Goal: Task Accomplishment & Management: Use online tool/utility

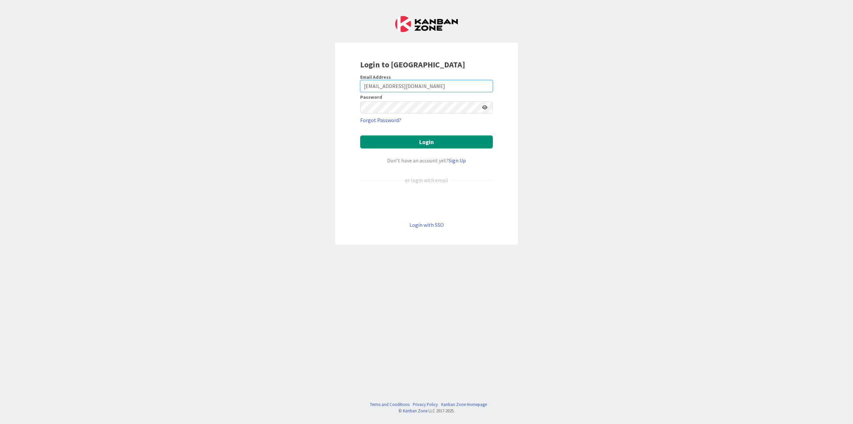
click at [399, 86] on input "[EMAIL_ADDRESS][DOMAIN_NAME]" at bounding box center [426, 86] width 133 height 12
type input "[PERSON_NAME][EMAIL_ADDRESS][PERSON_NAME][DOMAIN_NAME]"
click at [360, 135] on button "Login" at bounding box center [426, 141] width 133 height 13
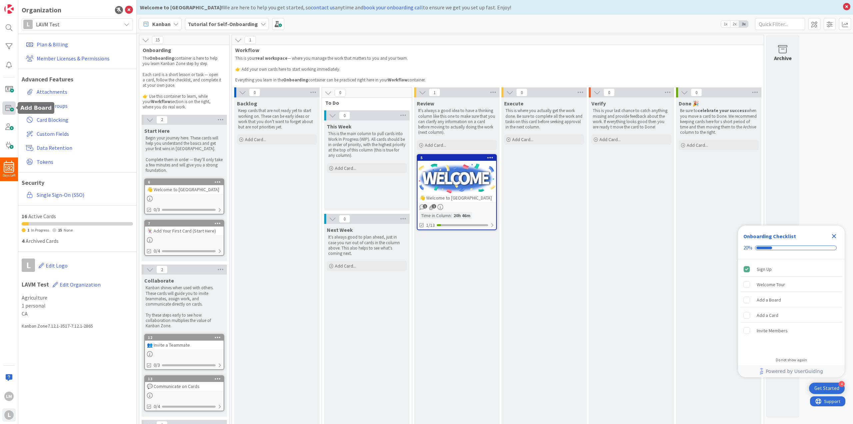
click at [10, 108] on span at bounding box center [8, 107] width 13 height 13
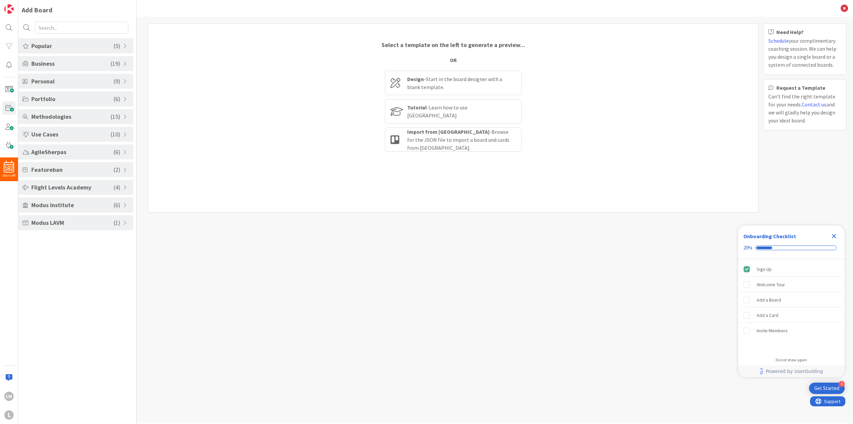
click at [125, 220] on div "Modus LAVM ( 1 )" at bounding box center [75, 222] width 115 height 15
click at [124, 204] on span at bounding box center [126, 204] width 6 height 5
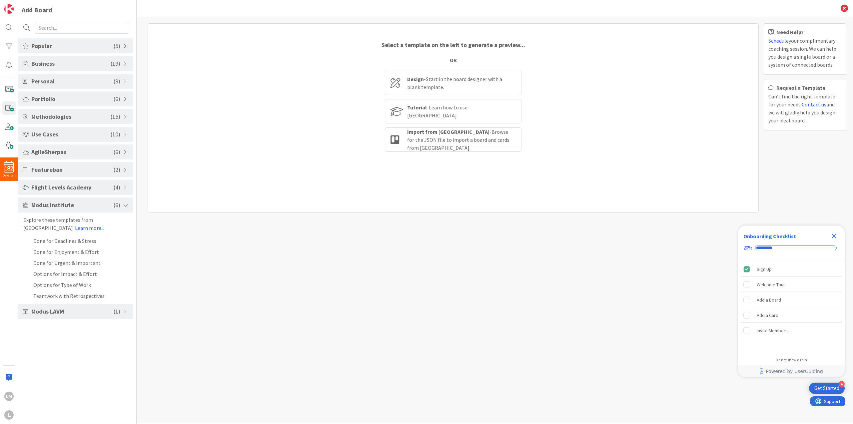
click at [124, 204] on span at bounding box center [126, 204] width 6 height 5
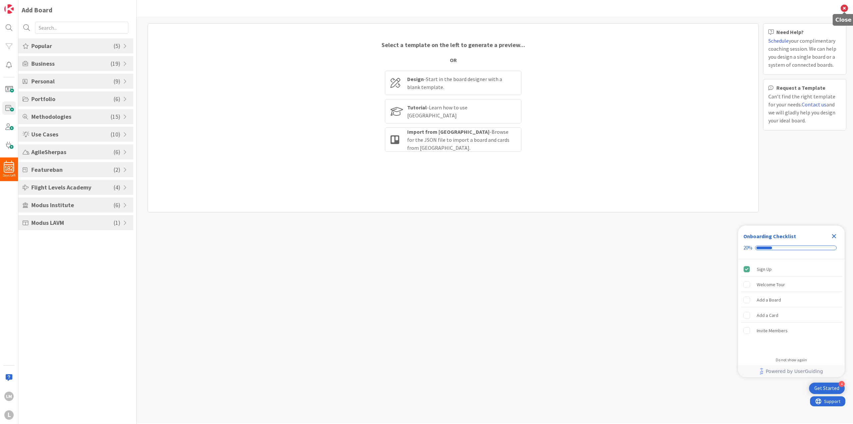
click at [845, 8] on icon at bounding box center [844, 8] width 7 height 7
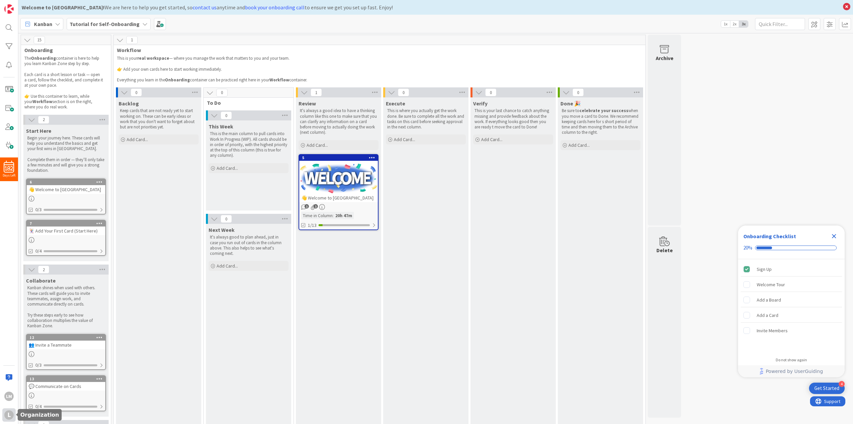
click at [11, 418] on div "L" at bounding box center [8, 414] width 9 height 9
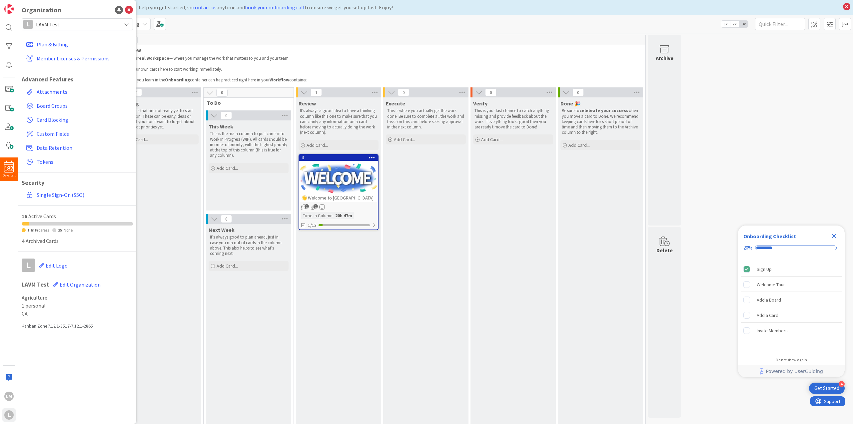
click at [263, 29] on div "Kanban Tutorial for Self-Onboarding 1x 2x 3x" at bounding box center [435, 24] width 835 height 18
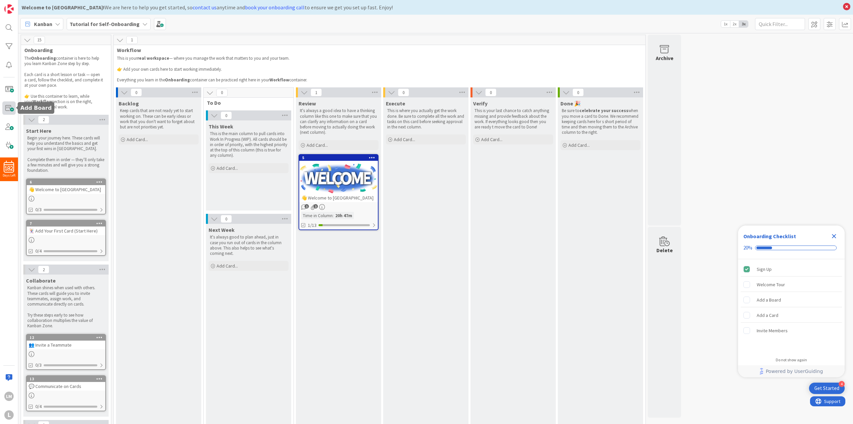
click at [7, 112] on span at bounding box center [8, 107] width 13 height 13
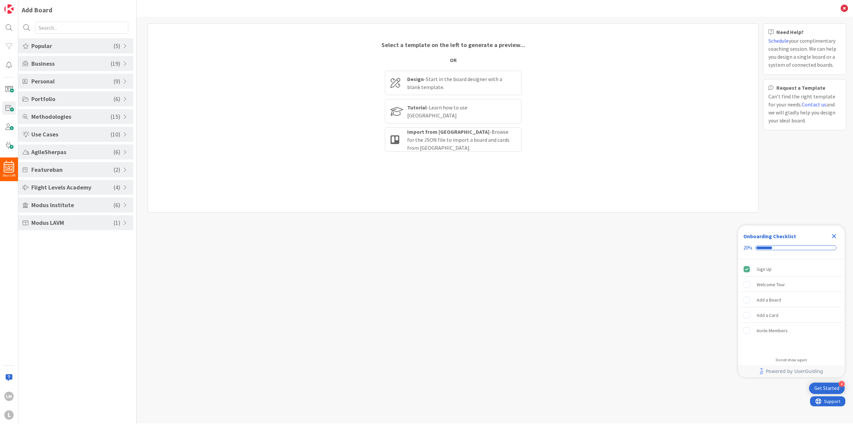
click at [90, 217] on div "Modus LAVM ( 1 )" at bounding box center [75, 222] width 115 height 15
click at [71, 247] on link "Learn more..." at bounding box center [81, 245] width 29 height 7
click at [841, 9] on icon at bounding box center [844, 8] width 7 height 7
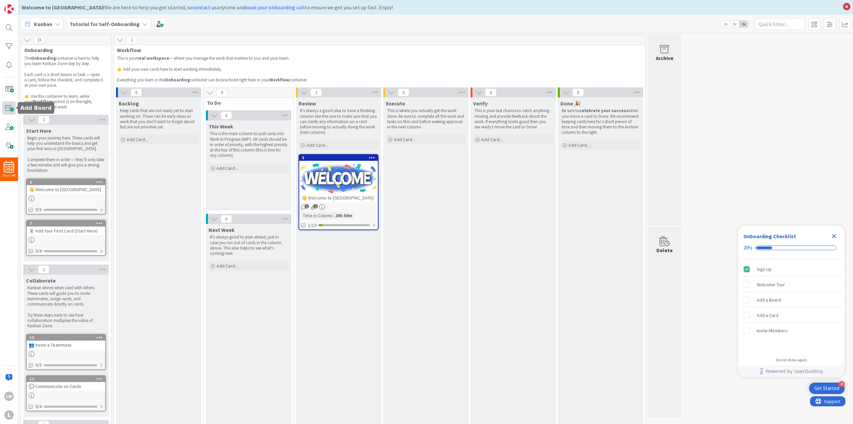
click at [7, 108] on span at bounding box center [8, 107] width 13 height 13
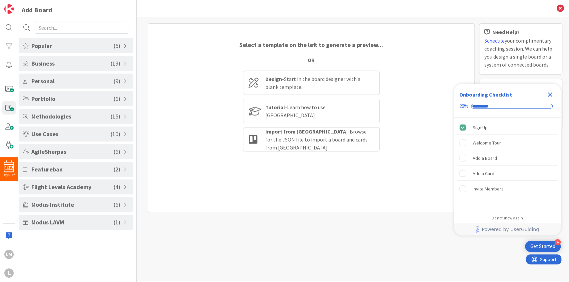
click at [75, 224] on span "Modus LAVM" at bounding box center [72, 222] width 82 height 9
drag, startPoint x: 55, startPoint y: 245, endPoint x: 24, endPoint y: 237, distance: 31.4
click at [24, 237] on div "See the flexibility of our boards with these non Kanban ideas. Learn more..." at bounding box center [75, 241] width 115 height 16
click at [125, 204] on span at bounding box center [126, 204] width 6 height 5
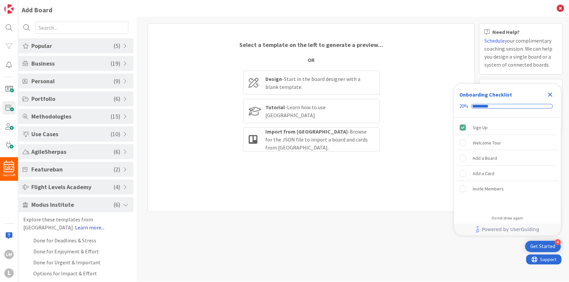
click at [75, 228] on link "Learn more..." at bounding box center [89, 227] width 29 height 7
drag, startPoint x: 24, startPoint y: 219, endPoint x: 81, endPoint y: 227, distance: 57.8
click at [81, 227] on div "Explore these templates from Modus Institute Learn more..." at bounding box center [75, 224] width 115 height 16
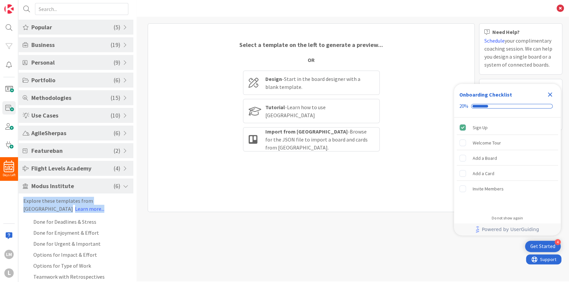
scroll to position [41, 0]
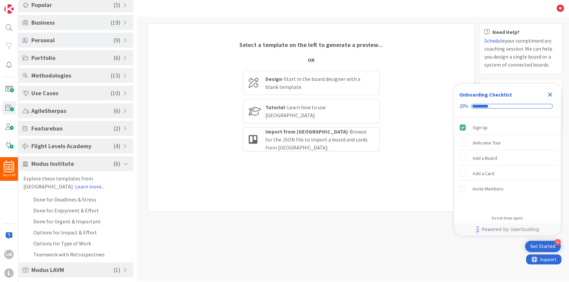
click at [125, 271] on span at bounding box center [126, 270] width 6 height 5
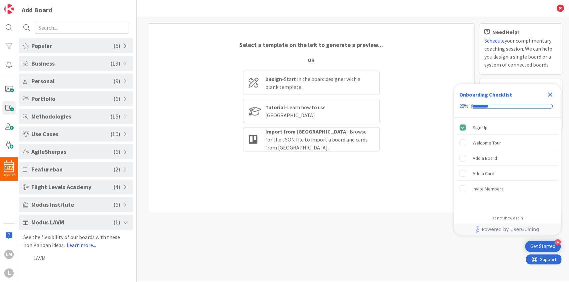
click at [23, 236] on div "See the flexibility of our boards with these non Kanban ideas. Learn more..." at bounding box center [75, 241] width 115 height 16
click at [29, 234] on div "See the flexibility of our boards with these non Kanban ideas. Learn more..." at bounding box center [75, 241] width 115 height 16
drag, startPoint x: 29, startPoint y: 234, endPoint x: 50, endPoint y: 245, distance: 24.4
click at [50, 245] on div "See the flexibility of our boards with these non Kanban ideas. Learn more..." at bounding box center [75, 241] width 115 height 16
click at [551, 96] on icon "Close Checklist" at bounding box center [550, 95] width 4 height 4
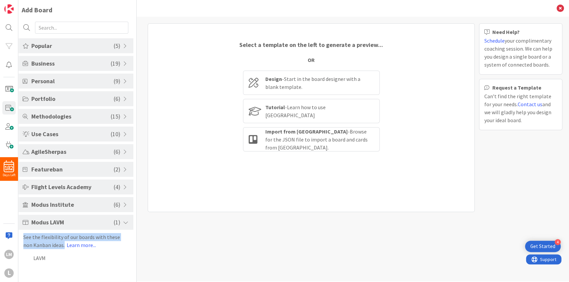
drag, startPoint x: 55, startPoint y: 245, endPoint x: 24, endPoint y: 238, distance: 31.9
click at [24, 238] on div "See the flexibility of our boards with these non Kanban ideas. Learn more..." at bounding box center [75, 241] width 115 height 16
click at [125, 204] on span at bounding box center [126, 204] width 6 height 5
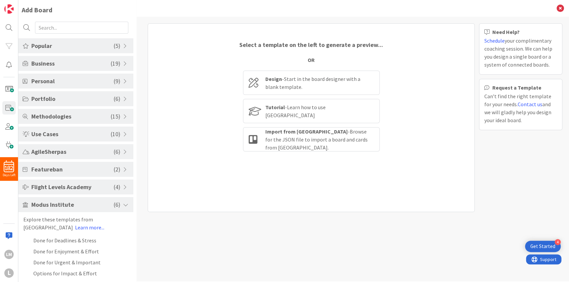
click at [123, 189] on span at bounding box center [126, 187] width 6 height 5
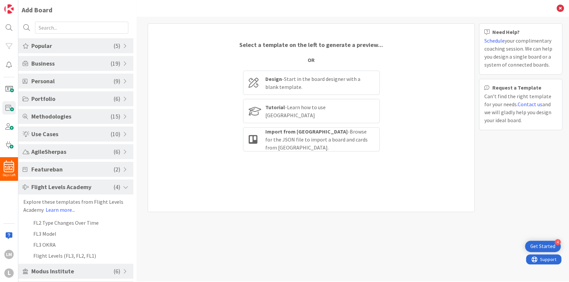
drag, startPoint x: 128, startPoint y: 168, endPoint x: 122, endPoint y: 171, distance: 6.1
click at [128, 168] on span at bounding box center [126, 169] width 6 height 5
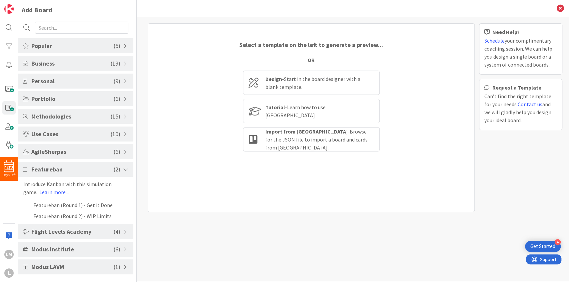
click at [125, 152] on span at bounding box center [126, 151] width 6 height 5
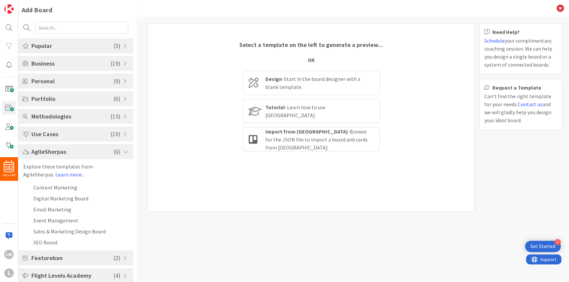
click at [124, 135] on span at bounding box center [126, 134] width 6 height 5
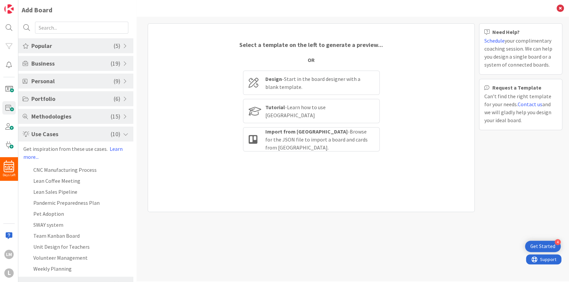
click at [124, 118] on span at bounding box center [126, 116] width 6 height 5
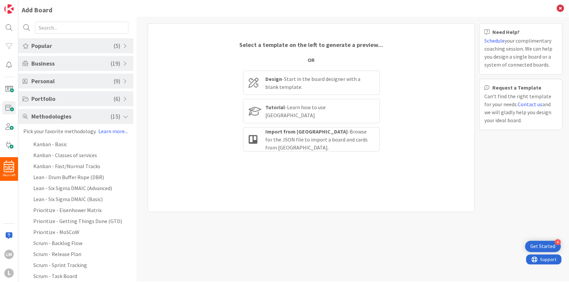
click at [28, 132] on div "Pick your favorite methodology. Learn more..." at bounding box center [75, 131] width 115 height 8
drag, startPoint x: 28, startPoint y: 132, endPoint x: 74, endPoint y: 132, distance: 46.3
click at [74, 132] on div "Pick your favorite methodology. Learn more..." at bounding box center [75, 131] width 115 height 8
click at [126, 115] on span at bounding box center [126, 116] width 6 height 5
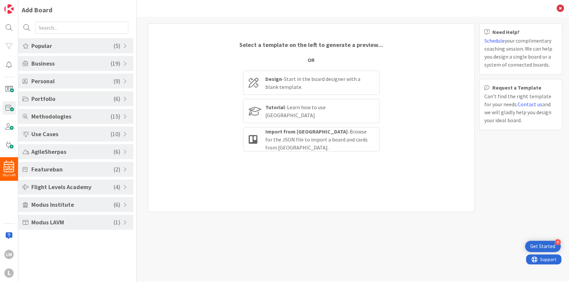
click at [83, 224] on span "Modus LAVM" at bounding box center [72, 222] width 82 height 9
click at [107, 226] on span "Modus LAVM" at bounding box center [72, 222] width 82 height 9
click at [68, 220] on span "LAVM" at bounding box center [72, 222] width 82 height 9
click at [71, 245] on link "Learn more..." at bounding box center [81, 245] width 29 height 7
click at [125, 223] on span at bounding box center [126, 222] width 6 height 5
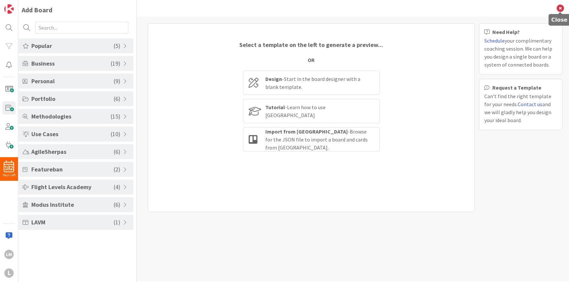
click at [562, 7] on icon at bounding box center [560, 8] width 7 height 7
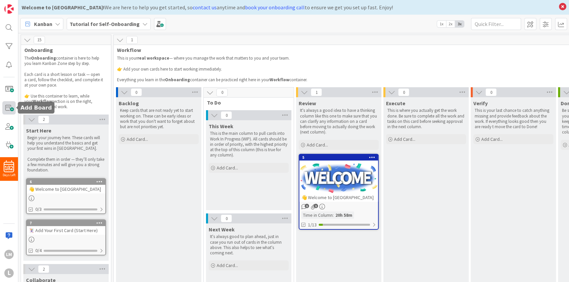
click at [10, 107] on span at bounding box center [8, 107] width 13 height 13
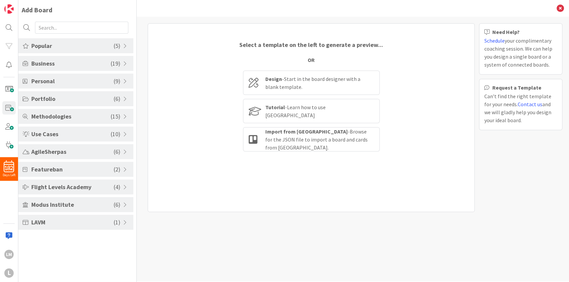
click at [57, 218] on span "LAVM" at bounding box center [72, 222] width 82 height 9
click at [41, 261] on li "LAVM" at bounding box center [75, 258] width 115 height 11
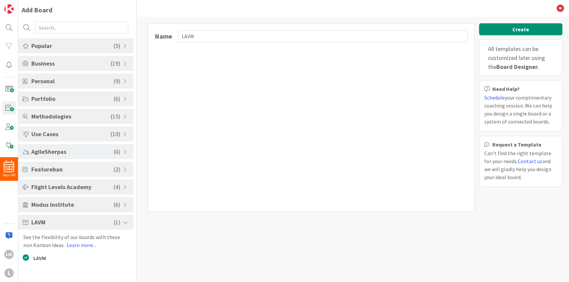
click at [93, 206] on span "Modus Institute" at bounding box center [72, 204] width 82 height 9
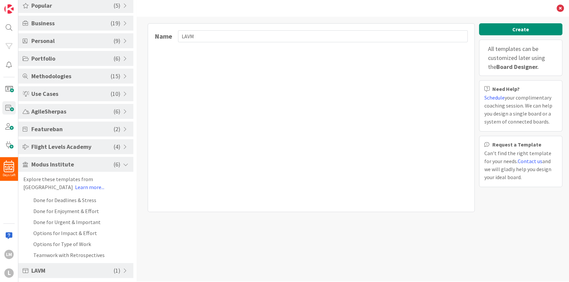
scroll to position [41, 0]
click at [13, 275] on div "L" at bounding box center [8, 273] width 9 height 9
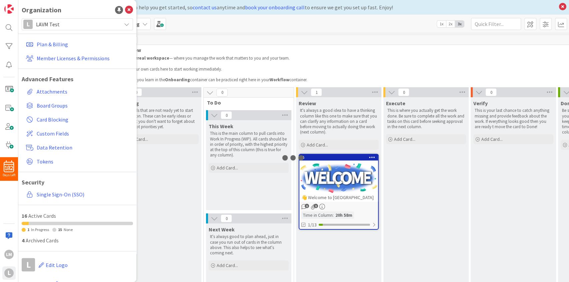
click at [73, 20] on span "LAVM Test" at bounding box center [77, 24] width 82 height 9
click at [73, 21] on span "LAVM Test" at bounding box center [77, 24] width 82 height 9
click at [10, 113] on span at bounding box center [8, 107] width 13 height 13
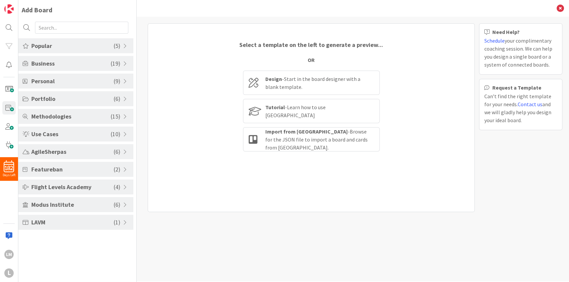
click at [58, 201] on span "Modus Institute" at bounding box center [72, 204] width 82 height 9
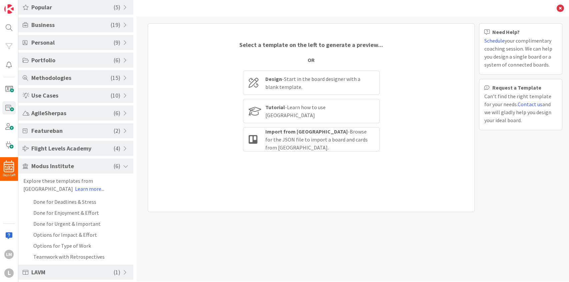
scroll to position [41, 0]
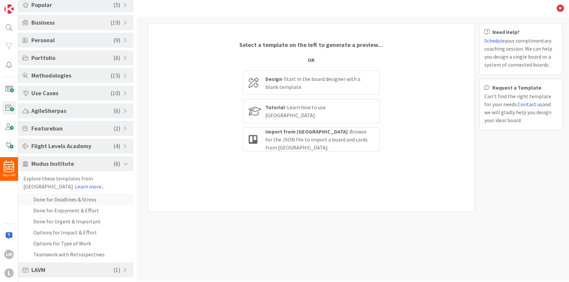
click at [52, 199] on li "Done for Deadlines & Stress" at bounding box center [75, 199] width 115 height 11
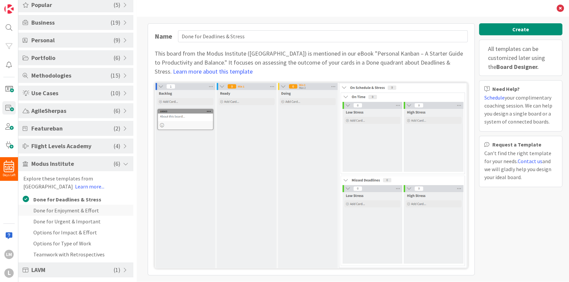
click at [58, 210] on li "Done for Enjoyment & Effort" at bounding box center [75, 210] width 115 height 11
click at [61, 222] on li "Done for Urgent & Important" at bounding box center [75, 221] width 115 height 11
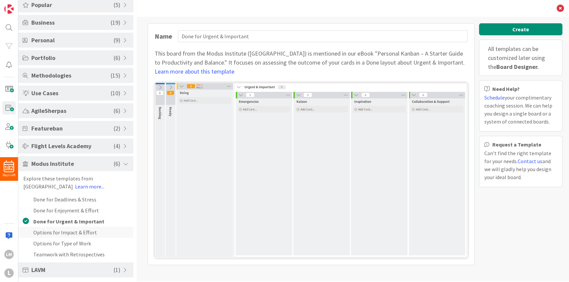
click at [56, 232] on li "Options for Impact & Effort" at bounding box center [75, 232] width 115 height 11
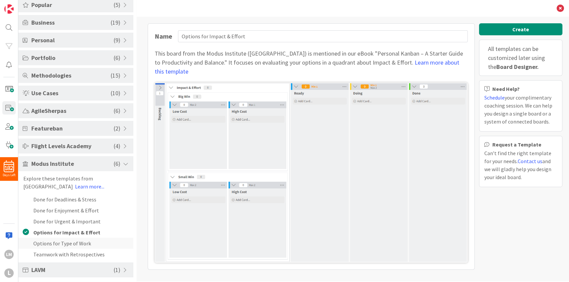
click at [58, 240] on li "Options for Type of Work" at bounding box center [75, 243] width 115 height 11
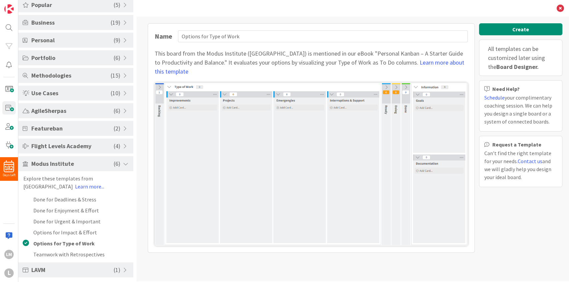
click at [124, 163] on span at bounding box center [126, 163] width 6 height 5
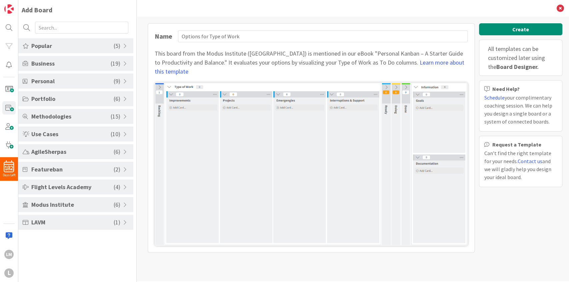
click at [79, 207] on span "Modus Institute" at bounding box center [72, 204] width 82 height 9
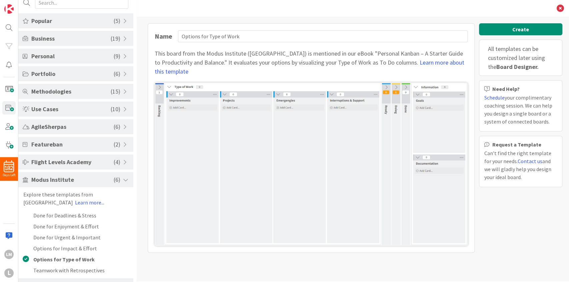
scroll to position [41, 0]
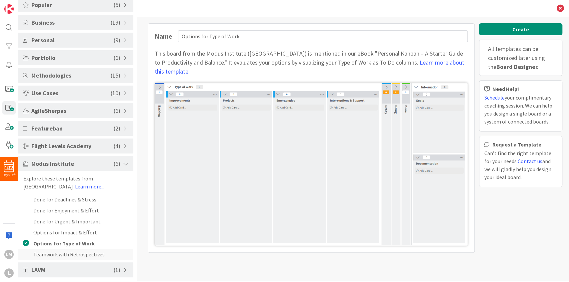
click at [70, 253] on li "Teamwork with Retrospectives" at bounding box center [75, 254] width 115 height 11
type input "Teamwork with Retrospectives"
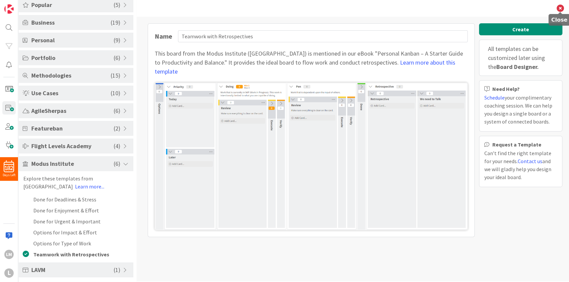
click at [561, 8] on icon at bounding box center [560, 8] width 7 height 7
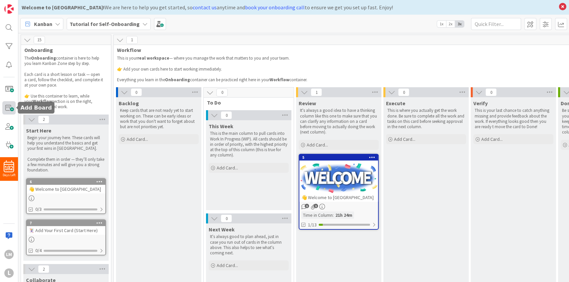
click at [9, 110] on span at bounding box center [8, 107] width 13 height 13
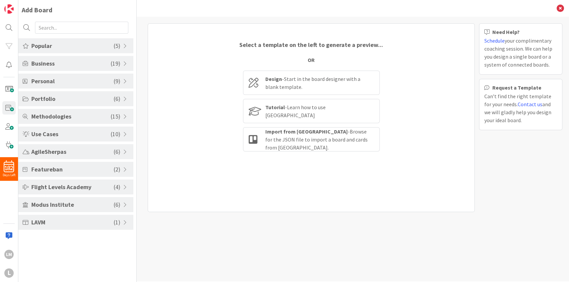
click at [48, 224] on span "LAVM" at bounding box center [72, 222] width 82 height 9
click at [558, 11] on icon at bounding box center [560, 8] width 7 height 7
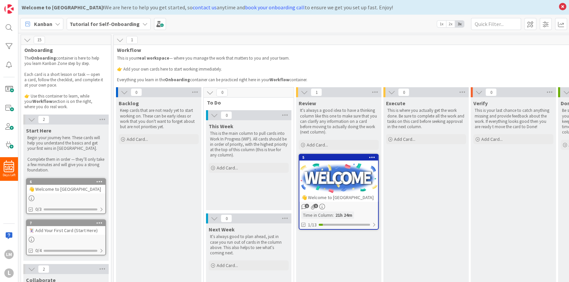
click at [25, 39] on icon at bounding box center [27, 39] width 7 height 7
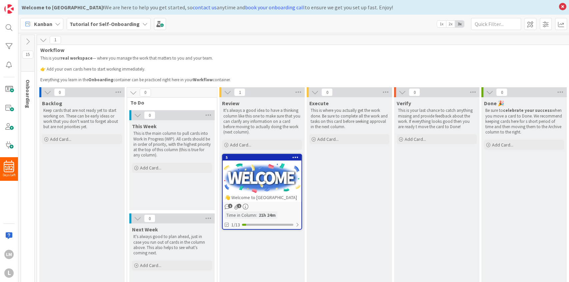
click at [25, 39] on icon at bounding box center [27, 41] width 7 height 7
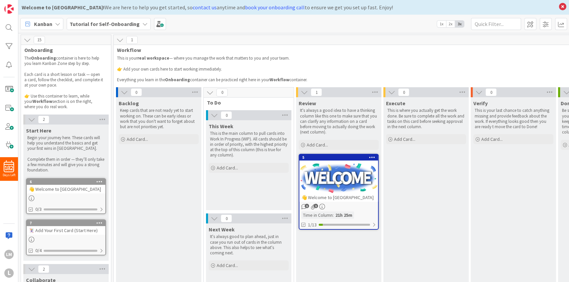
click at [116, 40] on button at bounding box center [120, 40] width 9 height 9
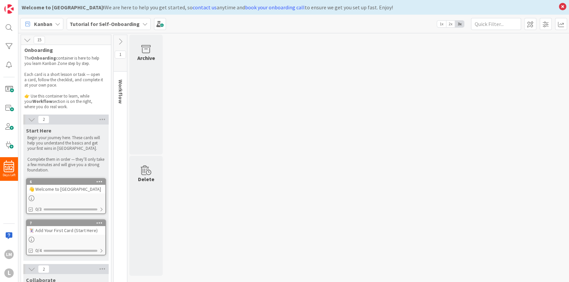
click at [26, 39] on icon at bounding box center [27, 39] width 7 height 7
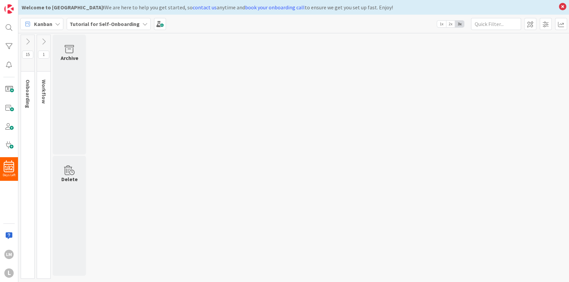
click at [26, 39] on icon at bounding box center [27, 41] width 7 height 7
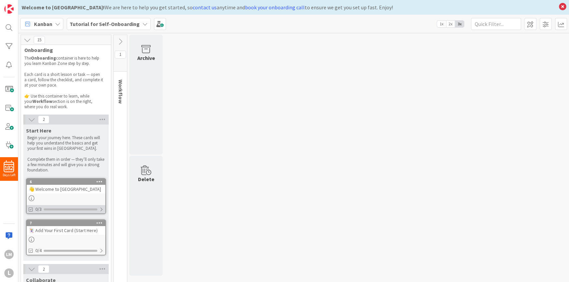
click at [86, 211] on div "0/3" at bounding box center [66, 209] width 79 height 8
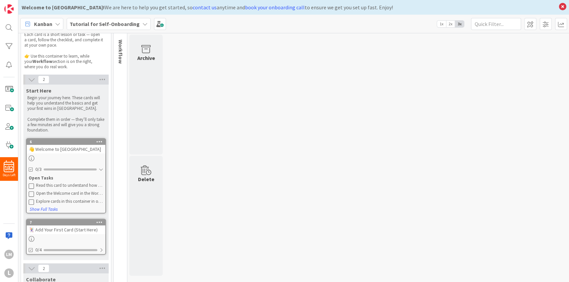
scroll to position [44, 0]
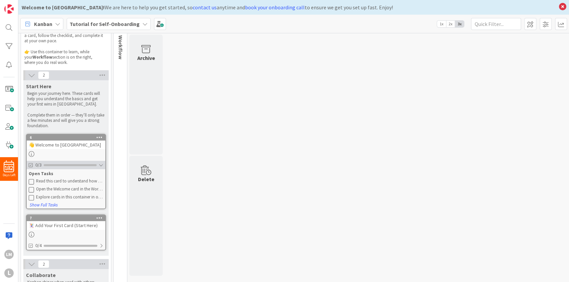
drag, startPoint x: 100, startPoint y: 165, endPoint x: 103, endPoint y: 163, distance: 3.9
click at [100, 165] on div at bounding box center [101, 165] width 5 height 5
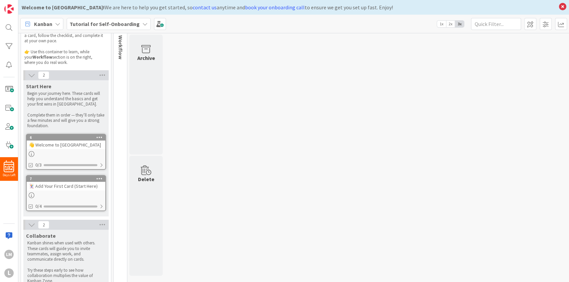
scroll to position [0, 0]
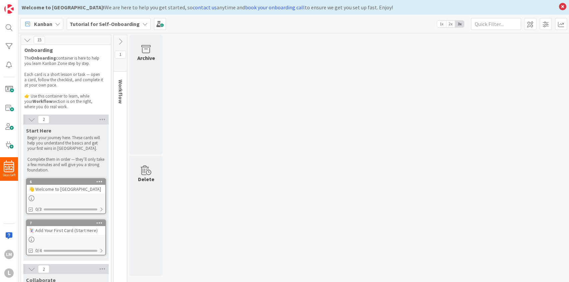
click at [28, 39] on icon at bounding box center [27, 39] width 7 height 7
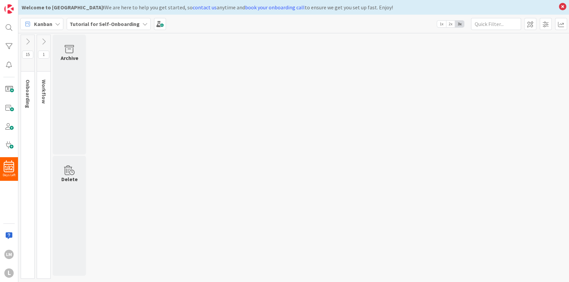
click at [28, 39] on icon at bounding box center [27, 41] width 7 height 7
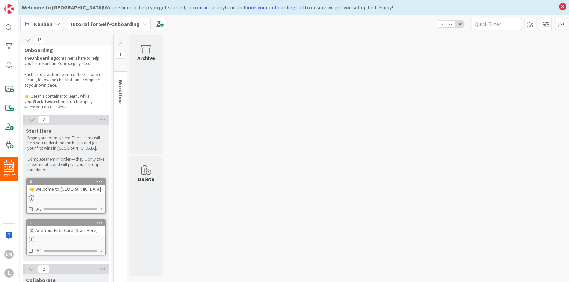
click at [28, 39] on icon at bounding box center [27, 39] width 7 height 7
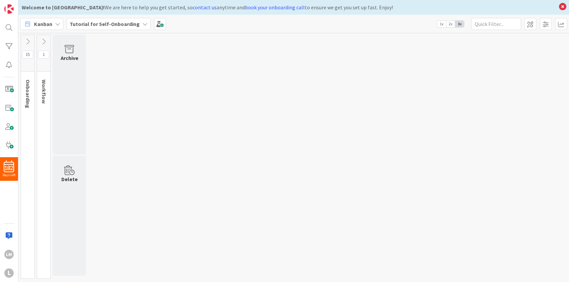
click at [28, 39] on icon at bounding box center [27, 41] width 7 height 7
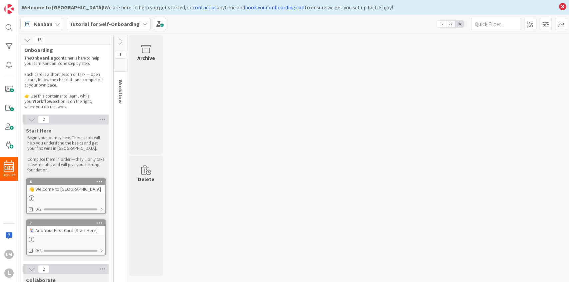
click at [28, 39] on icon at bounding box center [27, 39] width 7 height 7
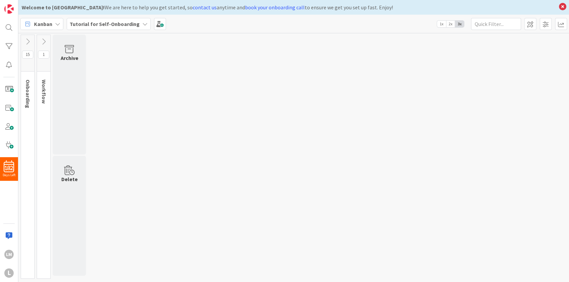
click at [28, 39] on icon at bounding box center [27, 41] width 7 height 7
